Goal: Transaction & Acquisition: Book appointment/travel/reservation

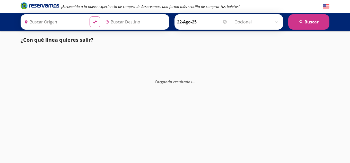
type input "La Piedad, [GEOGRAPHIC_DATA]"
type input "Santiago de Querétaro, [GEOGRAPHIC_DATA]"
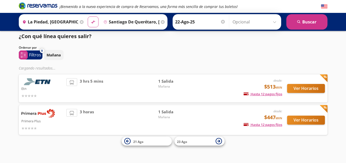
scroll to position [4, 0]
click at [304, 118] on button "Ver Horarios" at bounding box center [306, 119] width 38 height 9
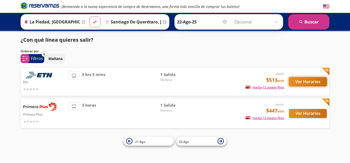
click at [297, 85] on button "Ver Horarios" at bounding box center [308, 81] width 38 height 9
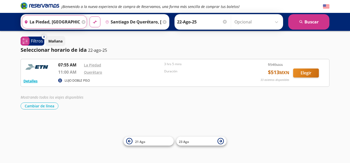
click at [59, 19] on input "La Piedad, [GEOGRAPHIC_DATA]" at bounding box center [51, 21] width 58 height 13
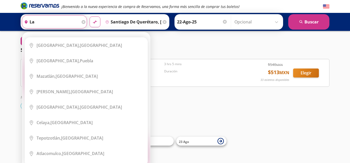
type input "l"
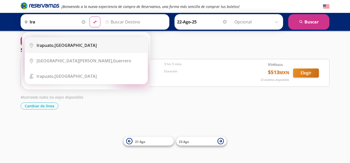
click at [63, 45] on div "[GEOGRAPHIC_DATA], [GEOGRAPHIC_DATA]" at bounding box center [67, 45] width 60 height 6
type input "[GEOGRAPHIC_DATA], [GEOGRAPHIC_DATA]"
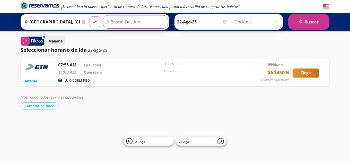
click at [131, 24] on input "Destino" at bounding box center [134, 21] width 63 height 13
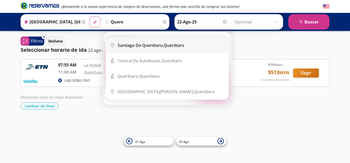
click at [127, 49] on li "City Icon [GEOGRAPHIC_DATA], [GEOGRAPHIC_DATA]" at bounding box center [167, 45] width 123 height 15
type input "Santiago de Querétaro, [GEOGRAPHIC_DATA]"
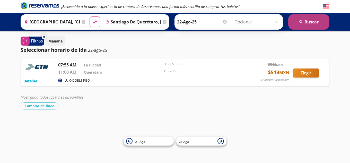
click at [306, 25] on button "search [GEOGRAPHIC_DATA]" at bounding box center [308, 21] width 41 height 15
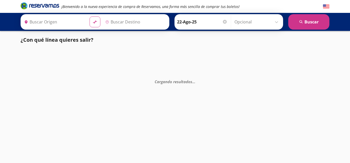
type input "[GEOGRAPHIC_DATA], [GEOGRAPHIC_DATA]"
type input "Santiago de Querétaro, [GEOGRAPHIC_DATA]"
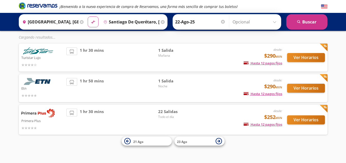
scroll to position [24, 0]
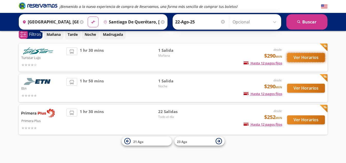
click at [297, 57] on button "Ver Horarios" at bounding box center [306, 57] width 38 height 9
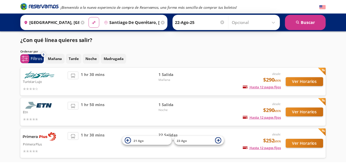
scroll to position [24, 0]
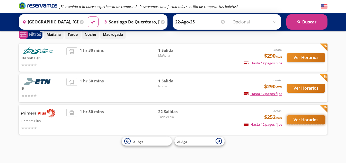
click at [307, 124] on button "Ver Horarios" at bounding box center [306, 119] width 38 height 9
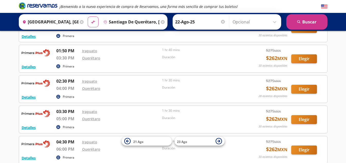
scroll to position [372, 0]
